Goal: Information Seeking & Learning: Find specific fact

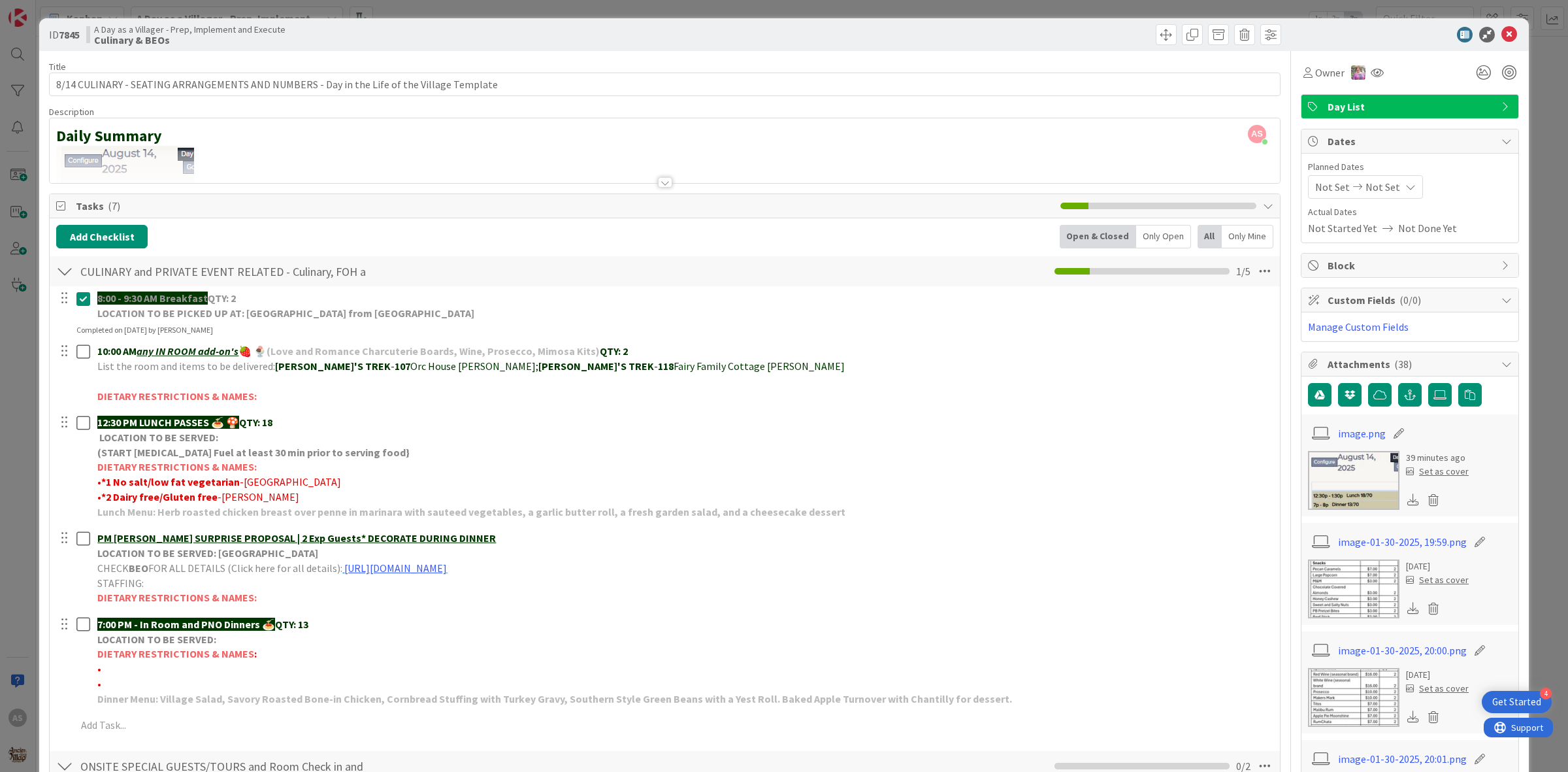
click at [1506, 33] on div at bounding box center [1403, 34] width 231 height 16
click at [1501, 39] on icon at bounding box center [1509, 34] width 16 height 16
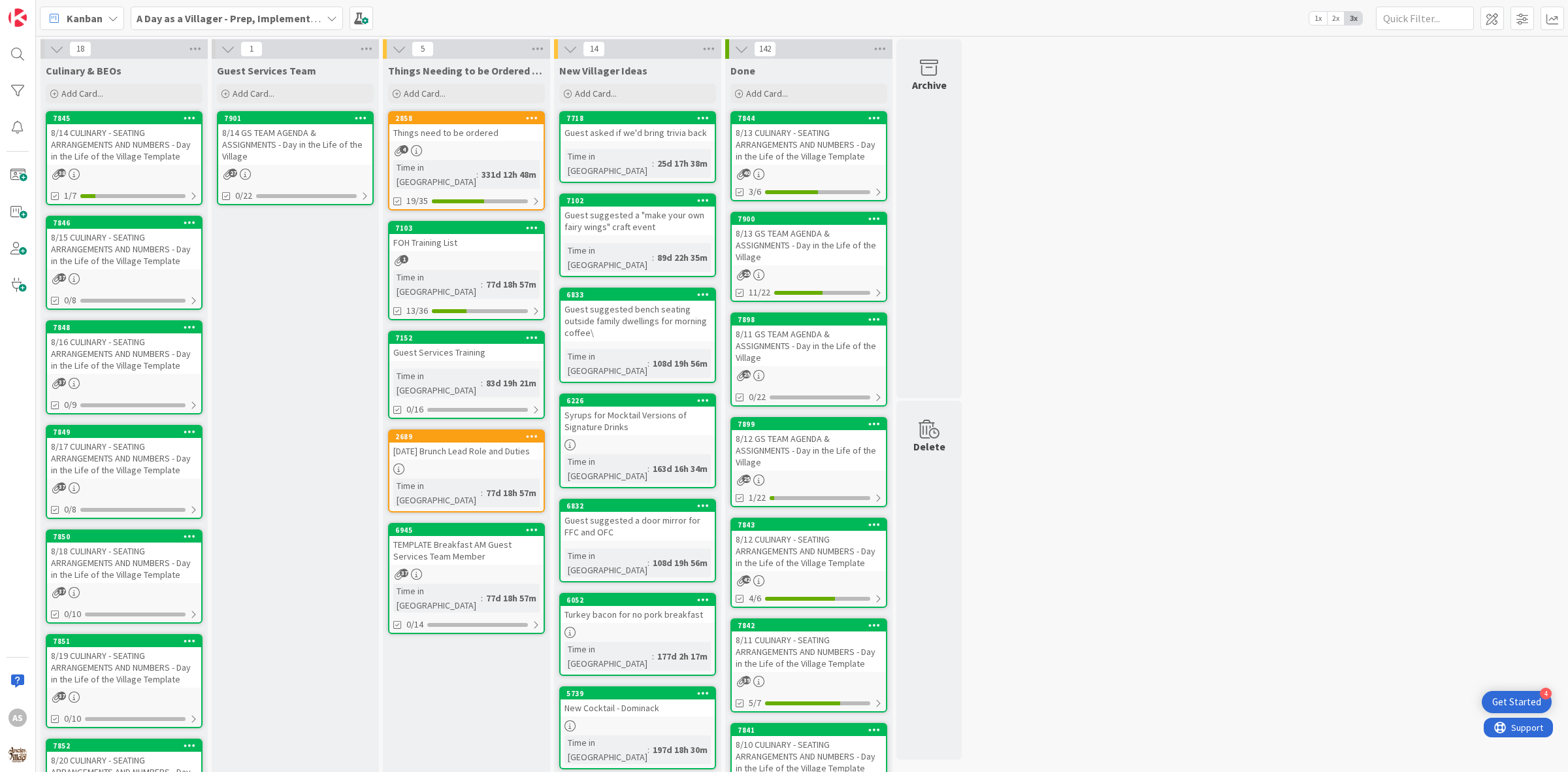
click at [88, 137] on div "8/14 CULINARY - SEATING ARRANGEMENTS AND NUMBERS - Day in the Life of the Villa…" at bounding box center [124, 144] width 154 height 41
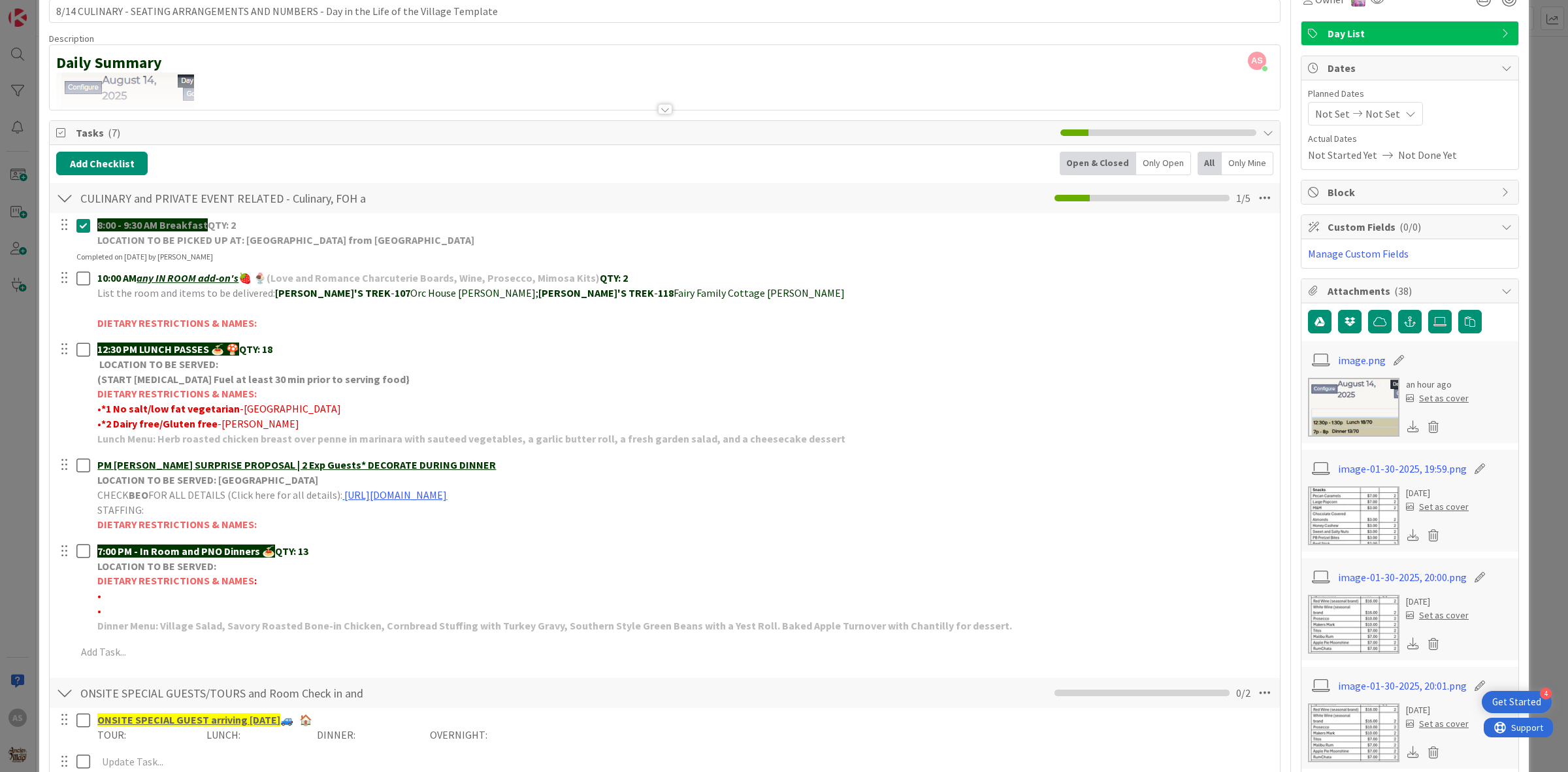
scroll to position [81, 0]
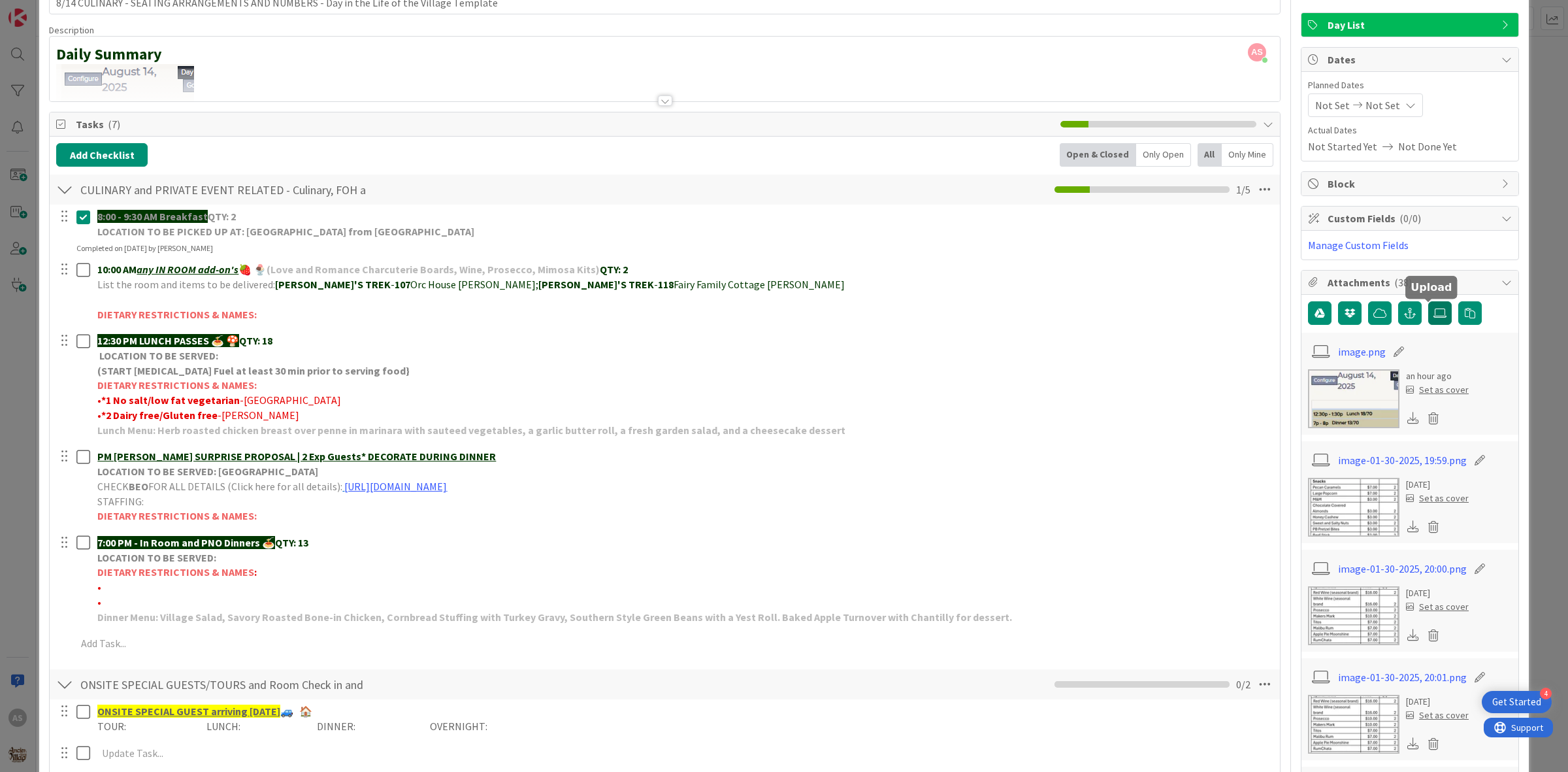
click at [1428, 324] on label at bounding box center [1439, 312] width 23 height 23
click at [1428, 301] on input "file" at bounding box center [1428, 301] width 0 height 0
click at [1433, 314] on icon at bounding box center [1440, 312] width 13 height 10
click at [1428, 301] on input "file" at bounding box center [1428, 301] width 0 height 0
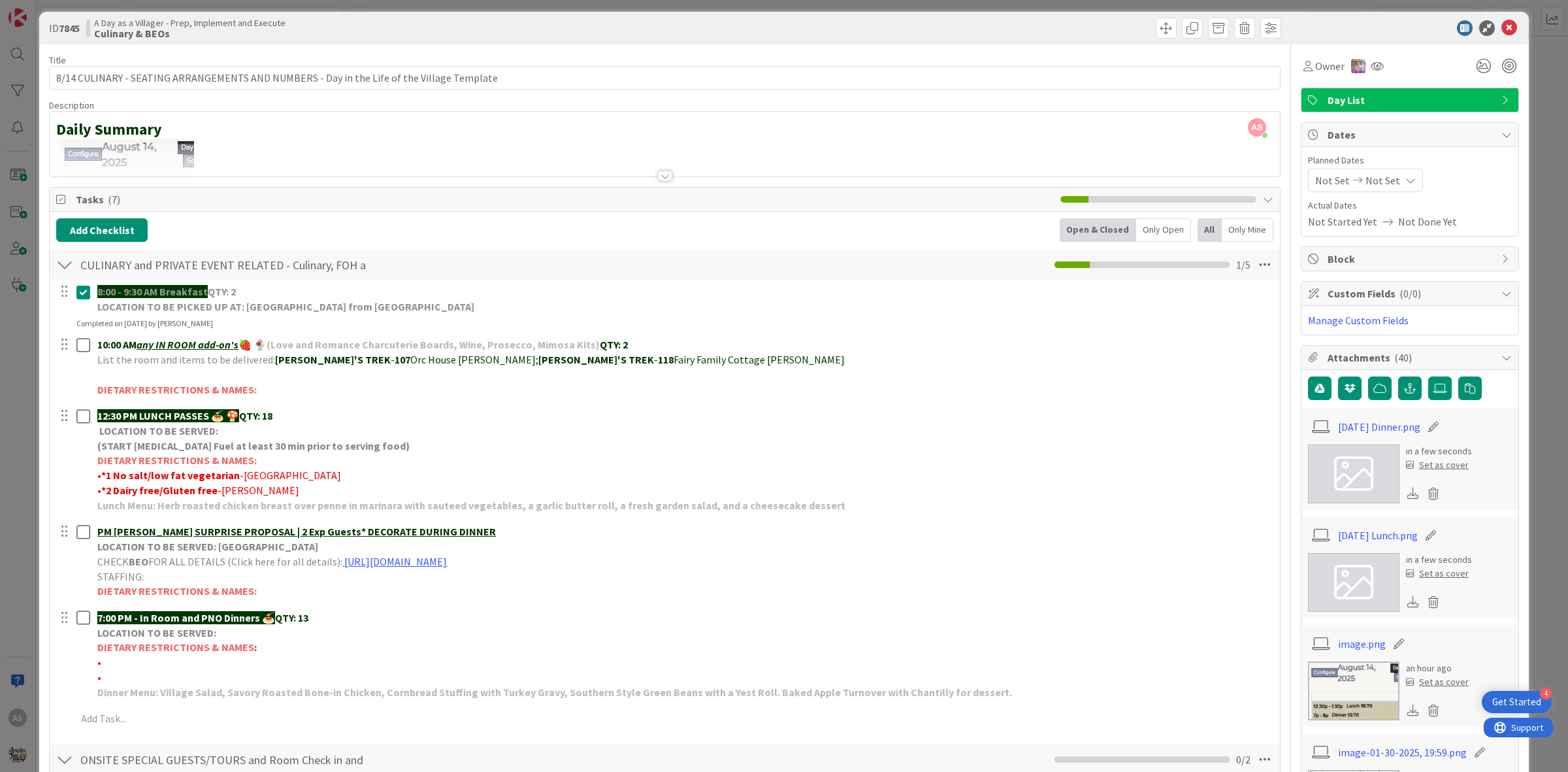
scroll to position [0, 0]
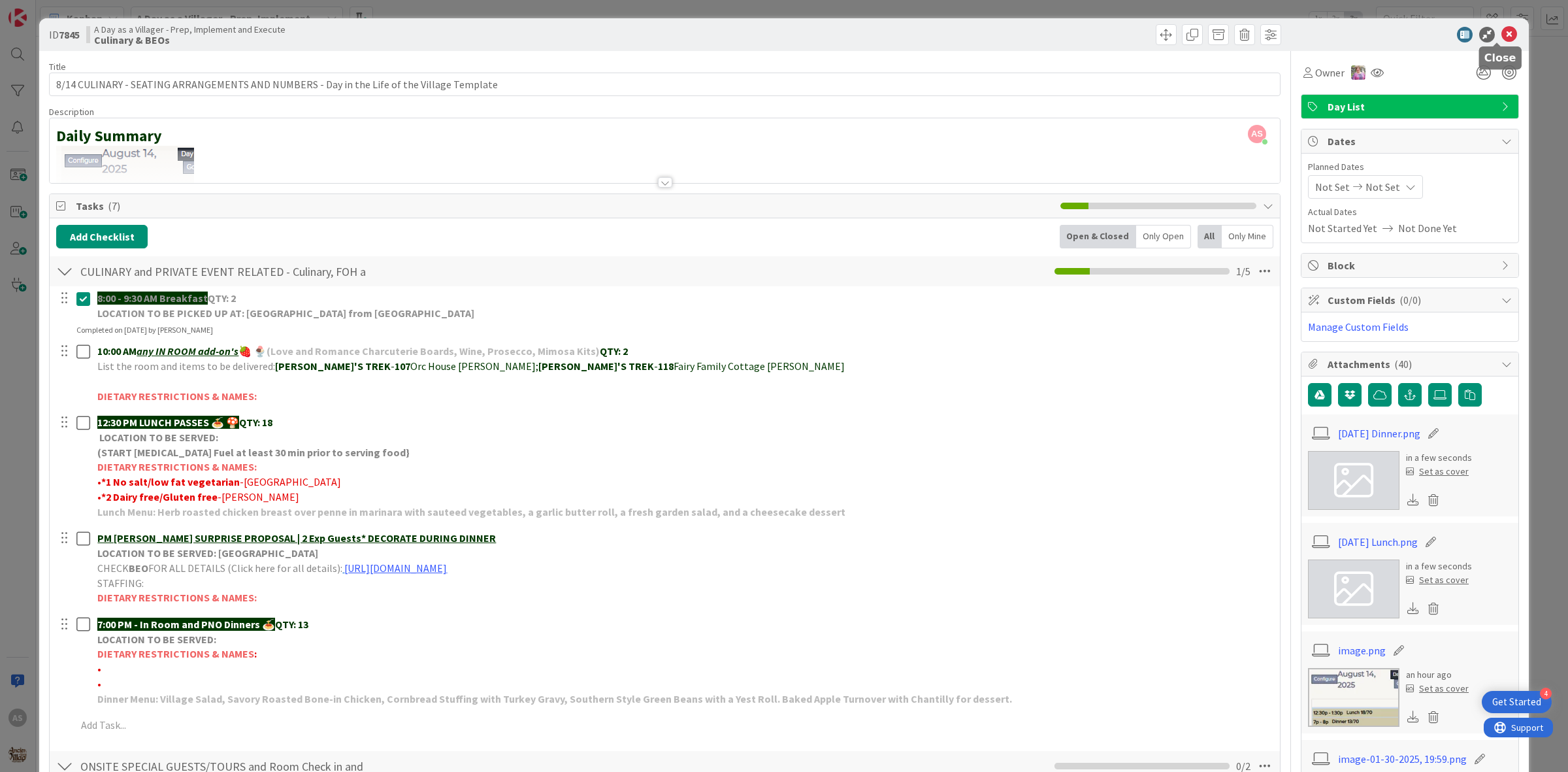
click at [1501, 34] on icon at bounding box center [1509, 34] width 16 height 16
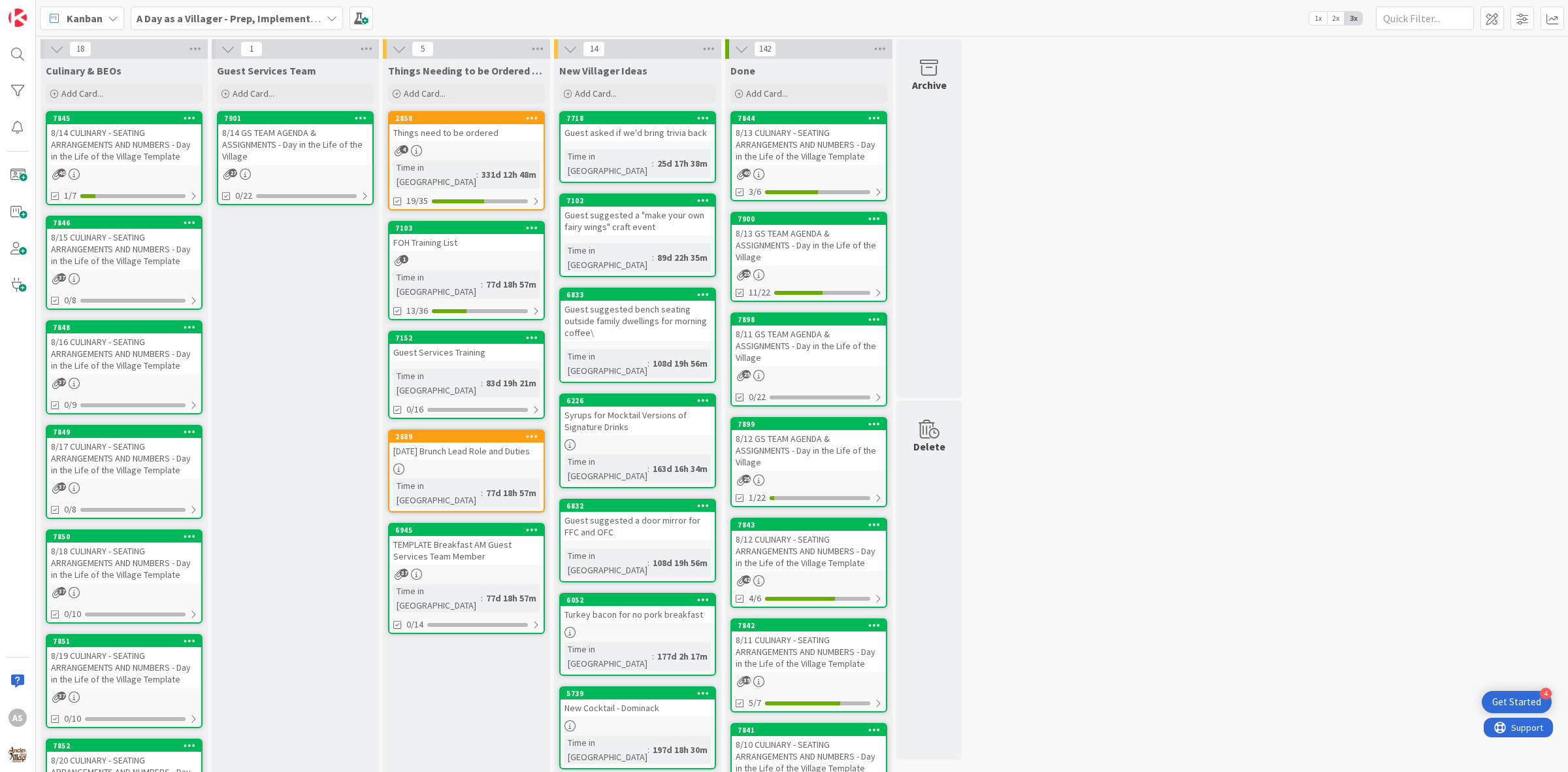
click at [77, 251] on div "8/15 CULINARY - SEATING ARRANGEMENTS AND NUMBERS - Day in the Life of the Villa…" at bounding box center [124, 249] width 154 height 41
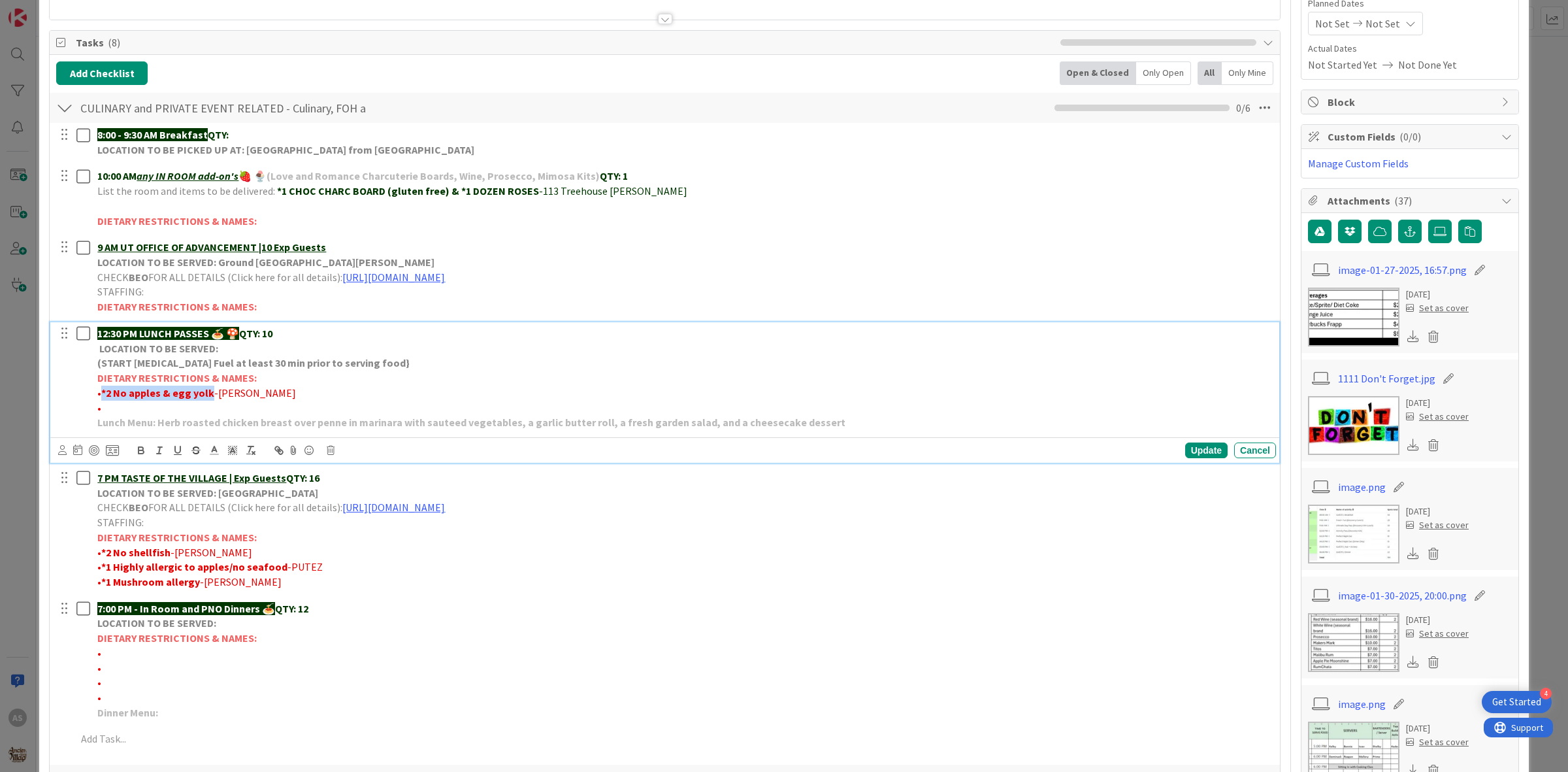
drag, startPoint x: 102, startPoint y: 390, endPoint x: 201, endPoint y: 397, distance: 99.2
click at [204, 397] on strong "*2 No apples & egg yolk" at bounding box center [158, 393] width 113 height 13
drag, startPoint x: 198, startPoint y: 394, endPoint x: 210, endPoint y: 398, distance: 12.6
click at [211, 400] on div "12:30 PM LUNCH PASSES 🍝 🍄 QTY: 10 LOCATION TO BE SERVED: (START [MEDICAL_DATA] …" at bounding box center [684, 378] width 1184 height 112
drag, startPoint x: 206, startPoint y: 397, endPoint x: 105, endPoint y: 396, distance: 101.0
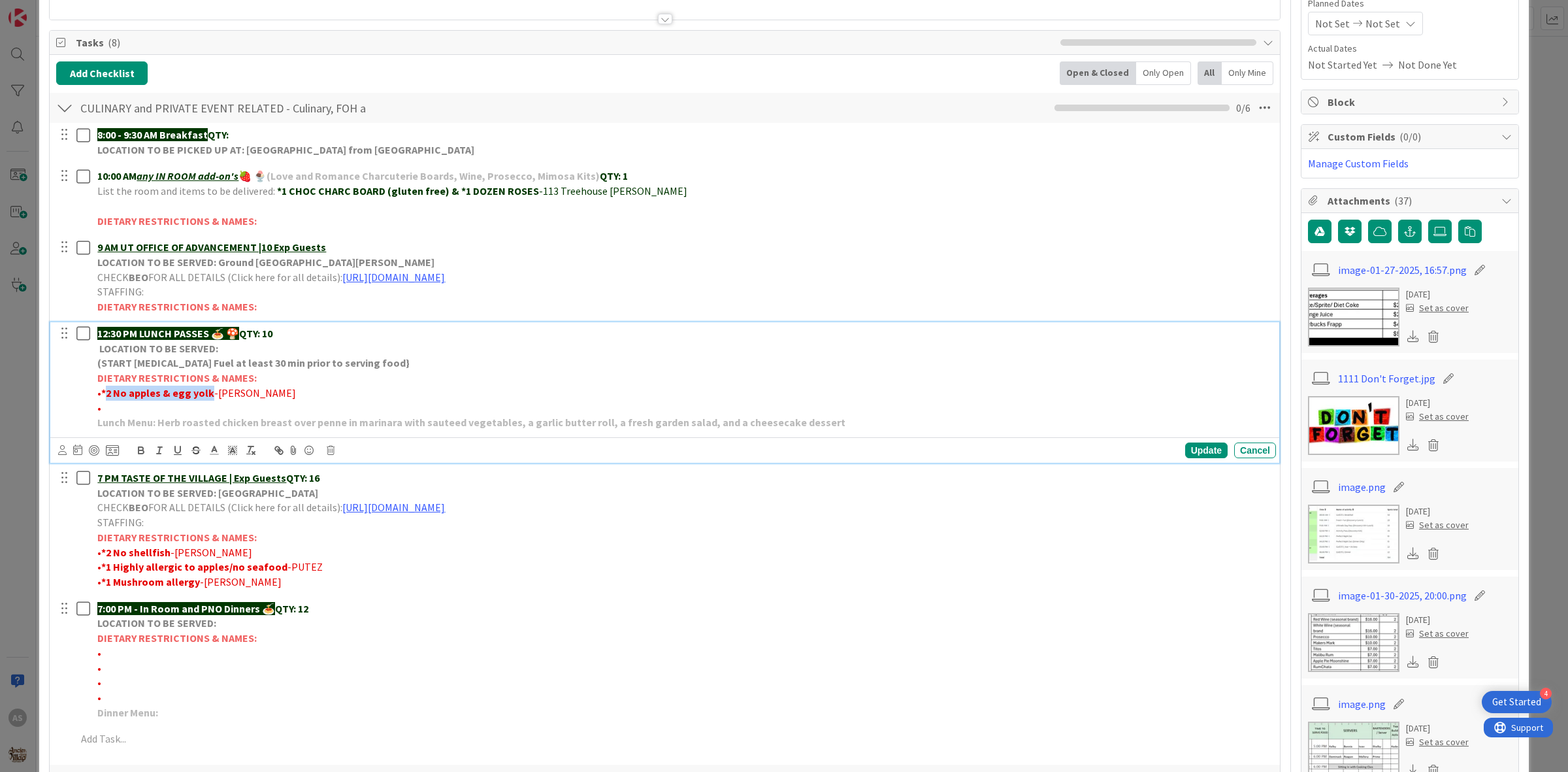
click at [105, 396] on strong "*2 No apples & egg yolk" at bounding box center [158, 393] width 113 height 13
copy strong "2 No apples & egg yolk"
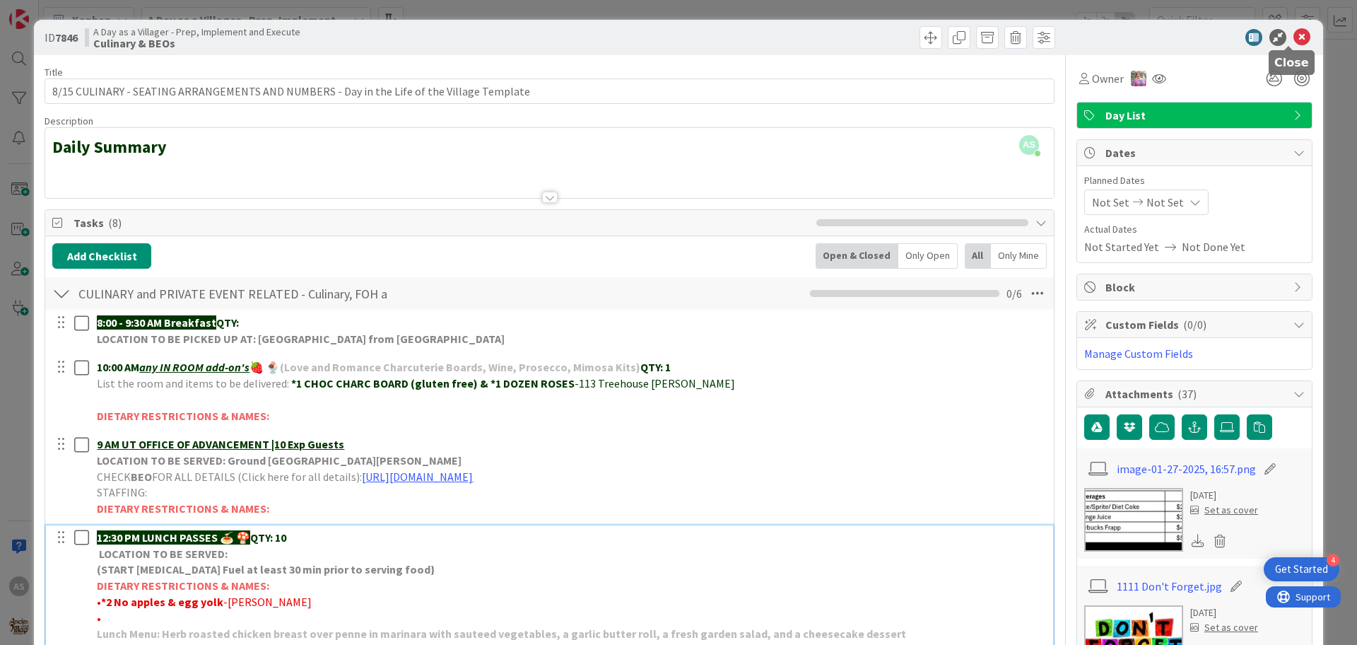
click at [1294, 40] on icon at bounding box center [1302, 37] width 17 height 17
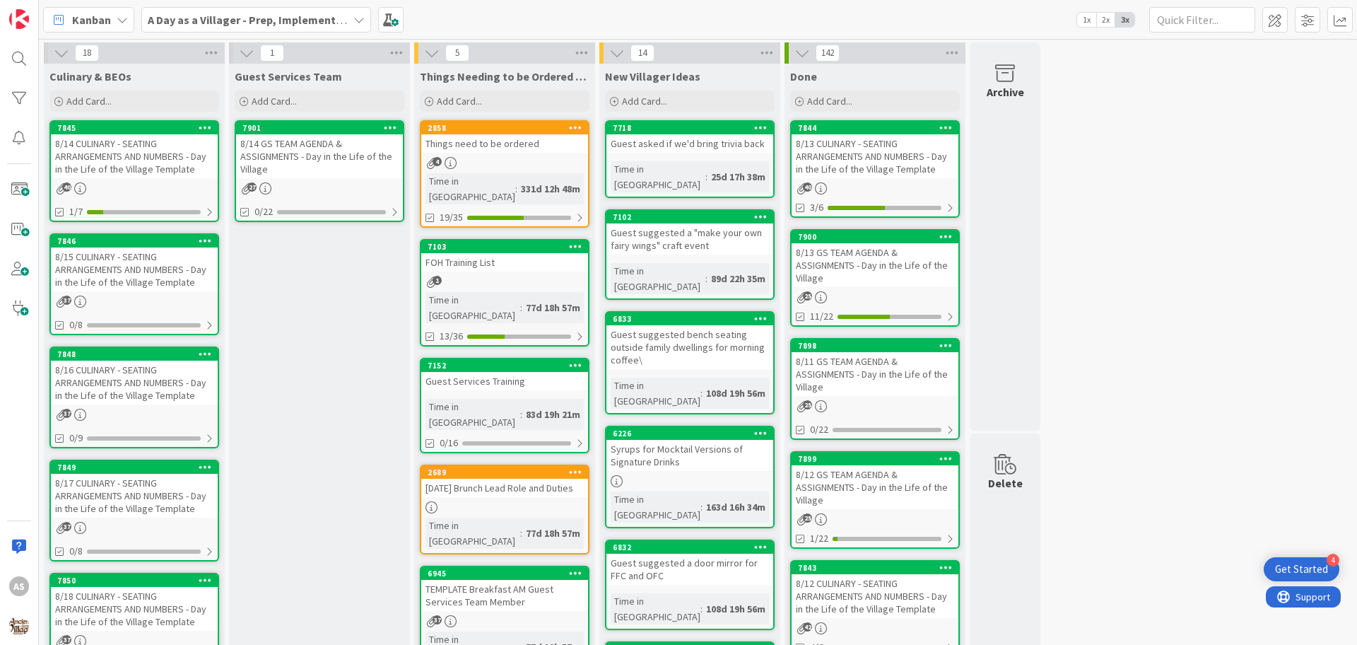
click at [160, 285] on div "8/15 CULINARY - SEATING ARRANGEMENTS AND NUMBERS - Day in the Life of the Villa…" at bounding box center [134, 269] width 167 height 44
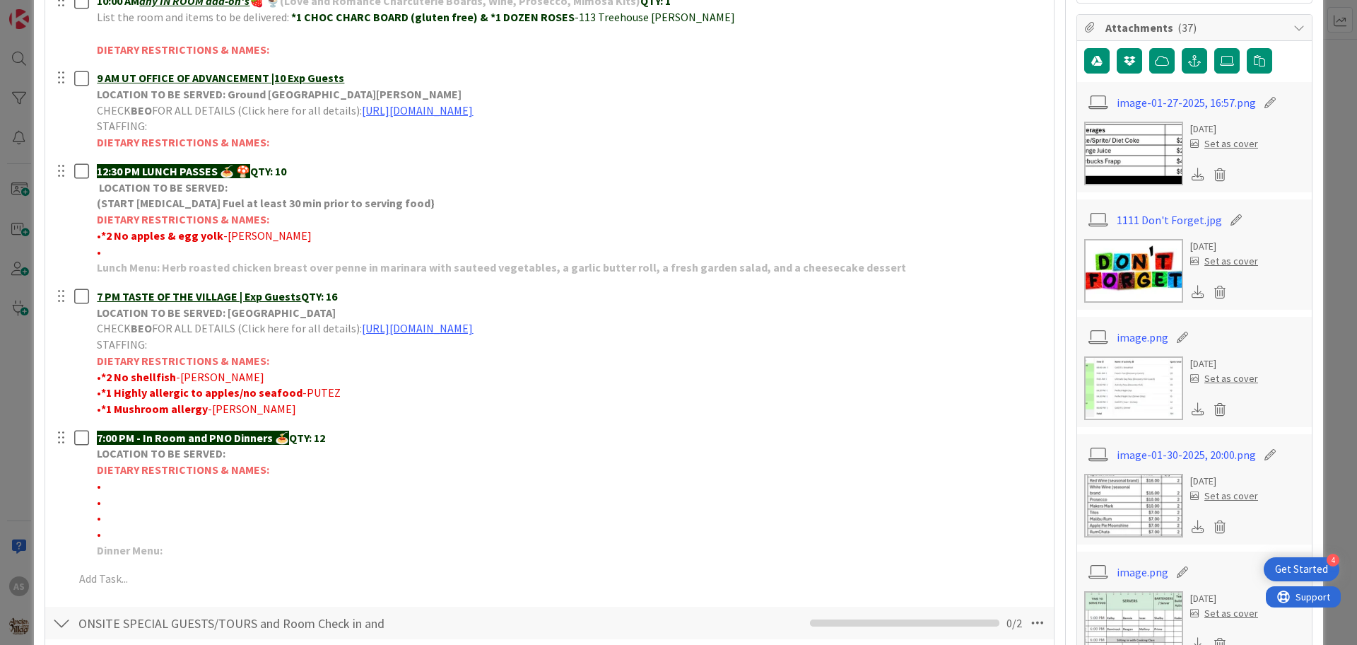
scroll to position [442, 0]
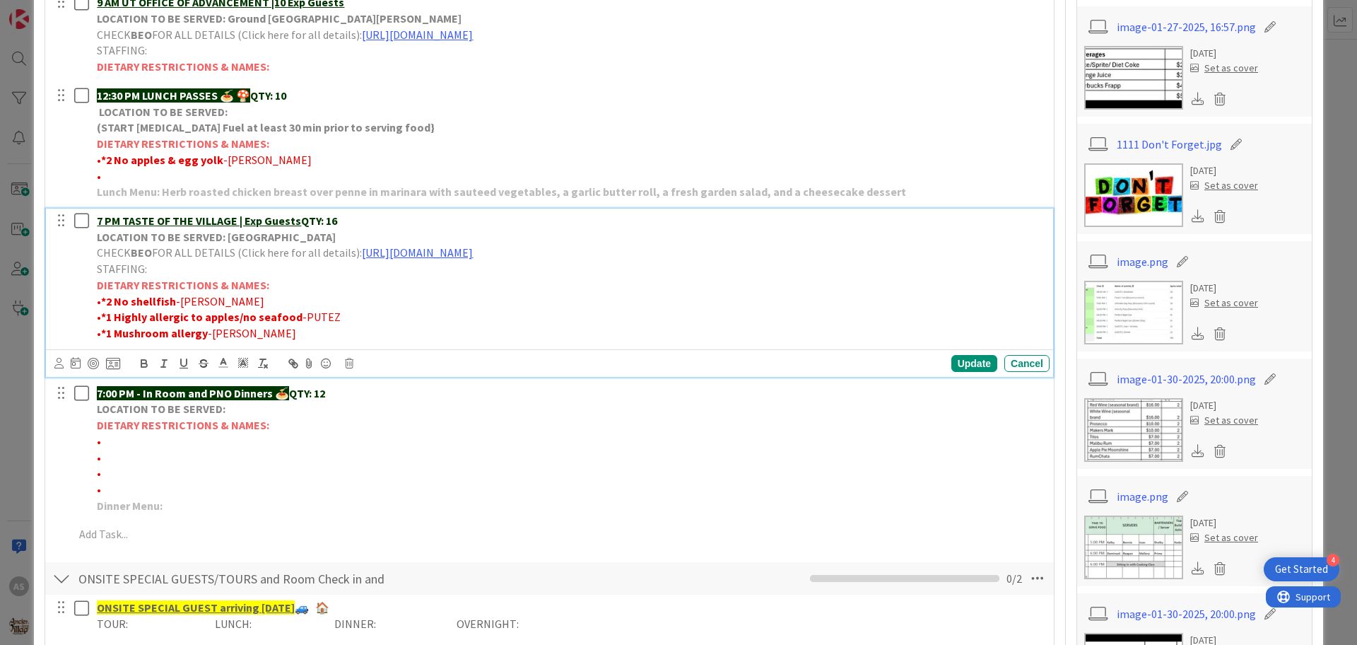
drag, startPoint x: 107, startPoint y: 303, endPoint x: 174, endPoint y: 308, distance: 67.3
click at [174, 308] on p "• *2 No shellfish -[PERSON_NAME]" at bounding box center [570, 301] width 947 height 16
copy strong "2 No shellfish"
drag, startPoint x: 107, startPoint y: 320, endPoint x: 293, endPoint y: 322, distance: 185.2
click at [293, 322] on p "• *1 Highly allergic to apples/no seafood -PUTEZ" at bounding box center [570, 317] width 947 height 16
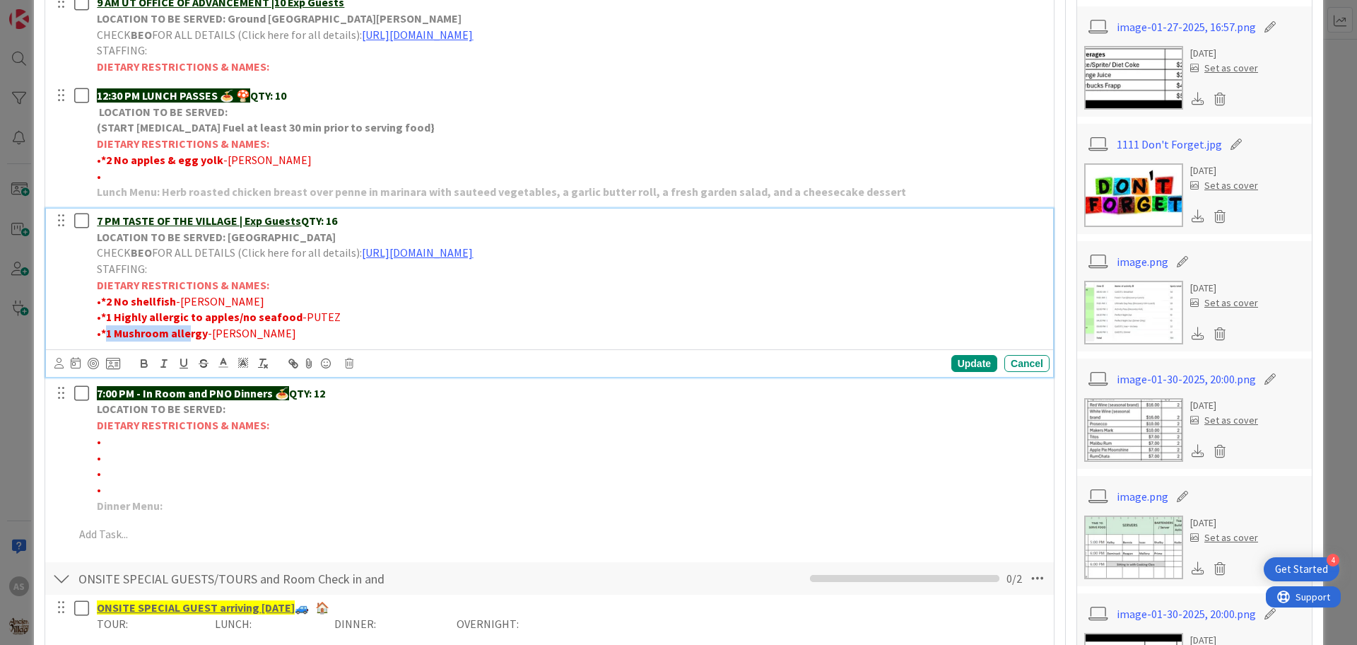
drag, startPoint x: 105, startPoint y: 337, endPoint x: 65, endPoint y: 69, distance: 270.8
click at [168, 334] on strong "*1 Mushroom allergy" at bounding box center [154, 333] width 107 height 14
